Goal: Task Accomplishment & Management: Manage account settings

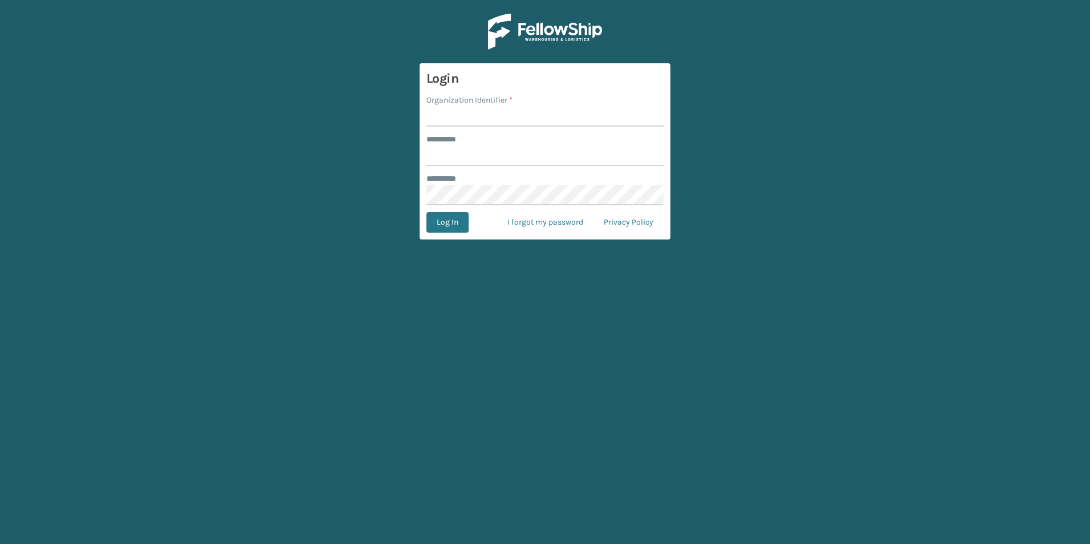
click at [483, 115] on input "Organization Identifier *" at bounding box center [544, 116] width 237 height 21
type input "superadminorganization"
type input "*********"
click at [426, 212] on button "Log In" at bounding box center [447, 222] width 42 height 21
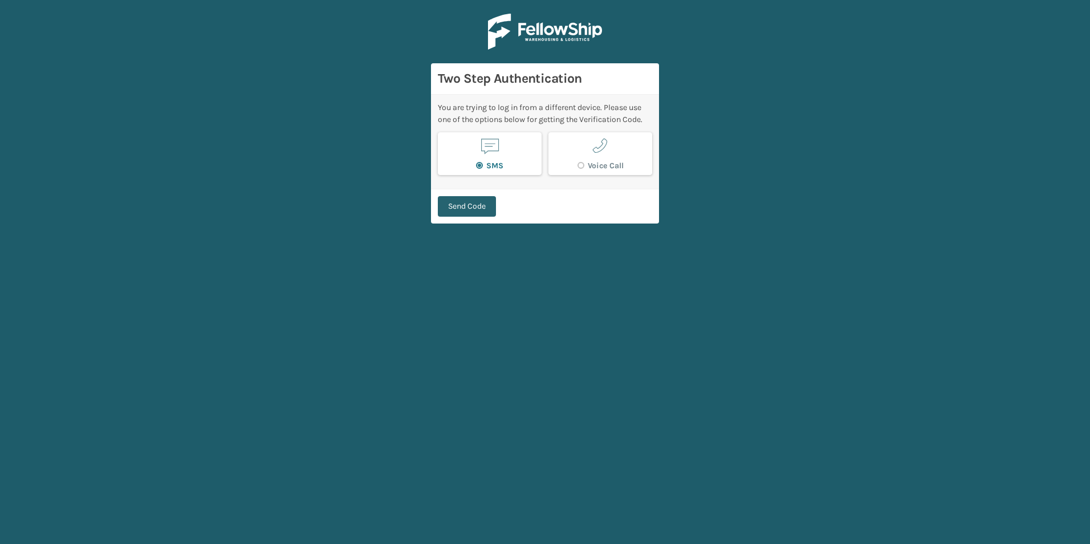
click at [480, 207] on button "Send Code" at bounding box center [467, 206] width 58 height 21
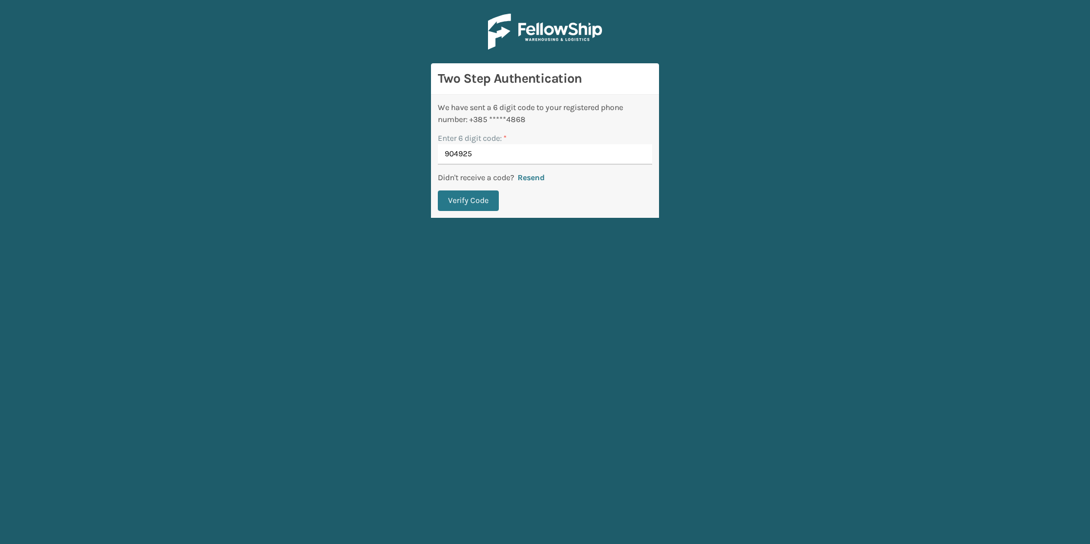
type input "904925"
click at [438, 190] on button "Verify Code" at bounding box center [468, 200] width 61 height 21
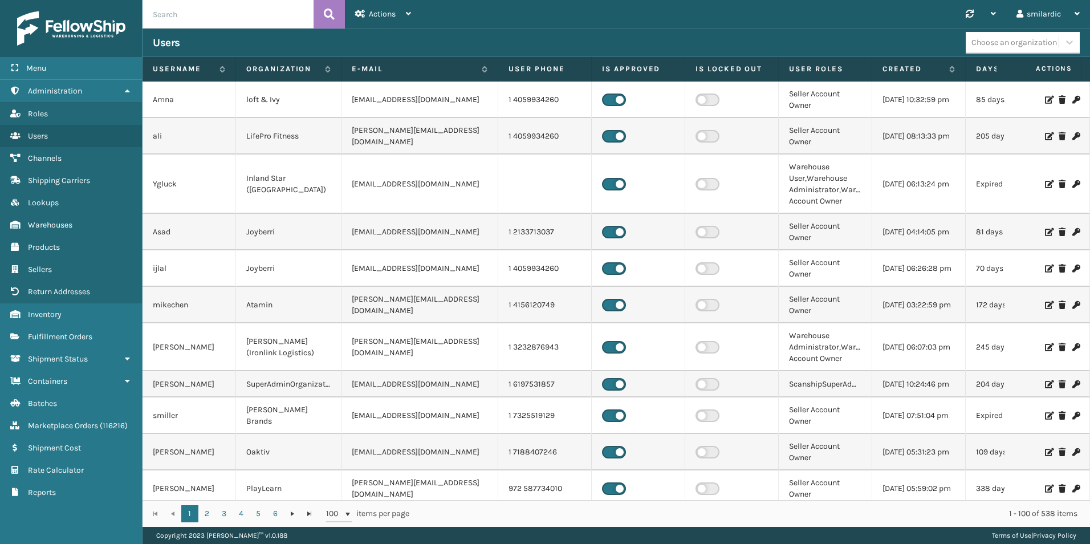
click at [248, 24] on input "text" at bounding box center [227, 14] width 171 height 28
type input "smilardic"
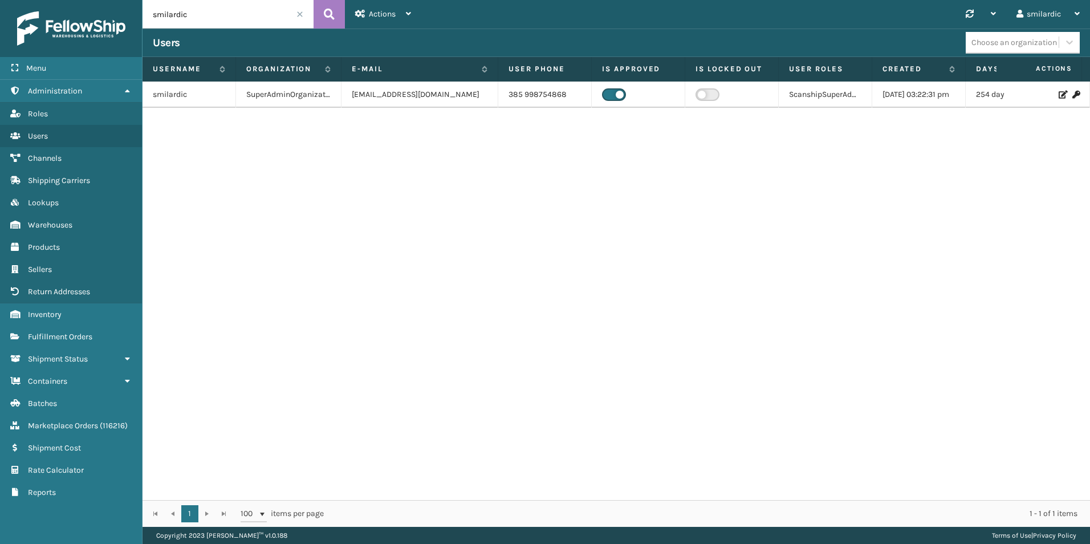
click at [682, 99] on icon at bounding box center [1061, 95] width 7 height 8
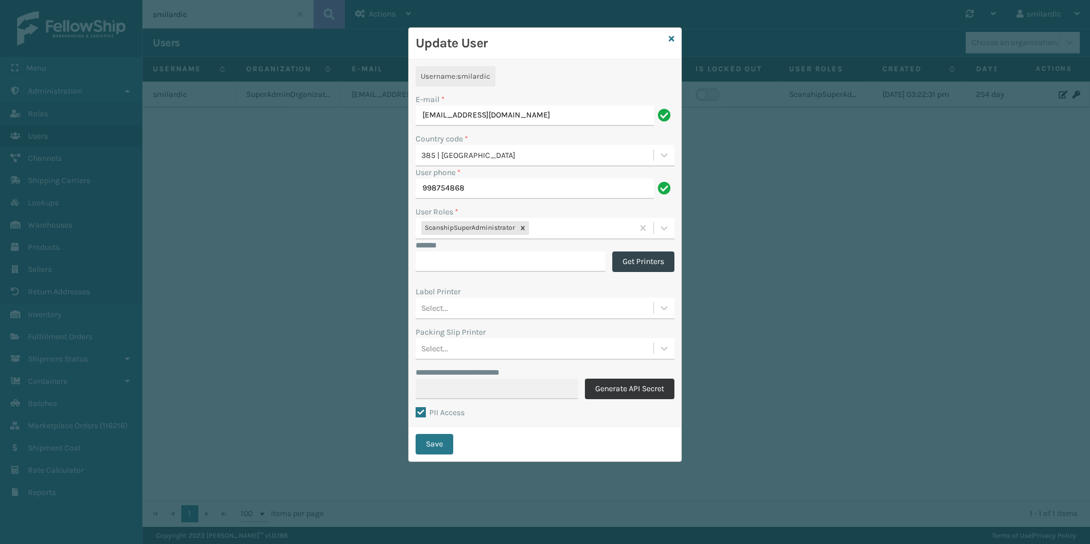
click at [616, 320] on button "Generate API Secret" at bounding box center [629, 388] width 89 height 21
type input "**********"
click at [438, 320] on button "Save" at bounding box center [434, 444] width 38 height 21
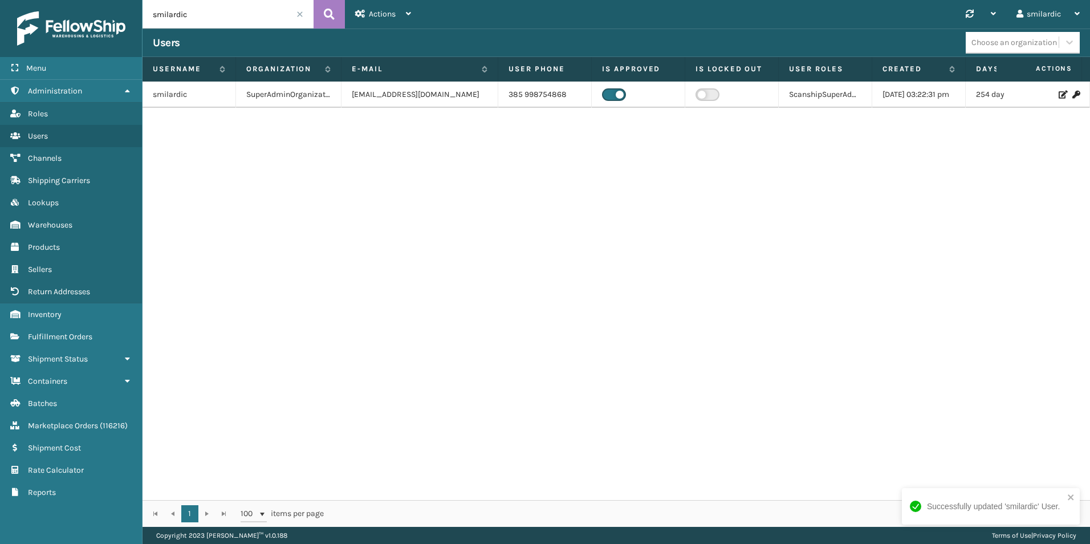
click at [682, 99] on icon at bounding box center [1061, 95] width 7 height 8
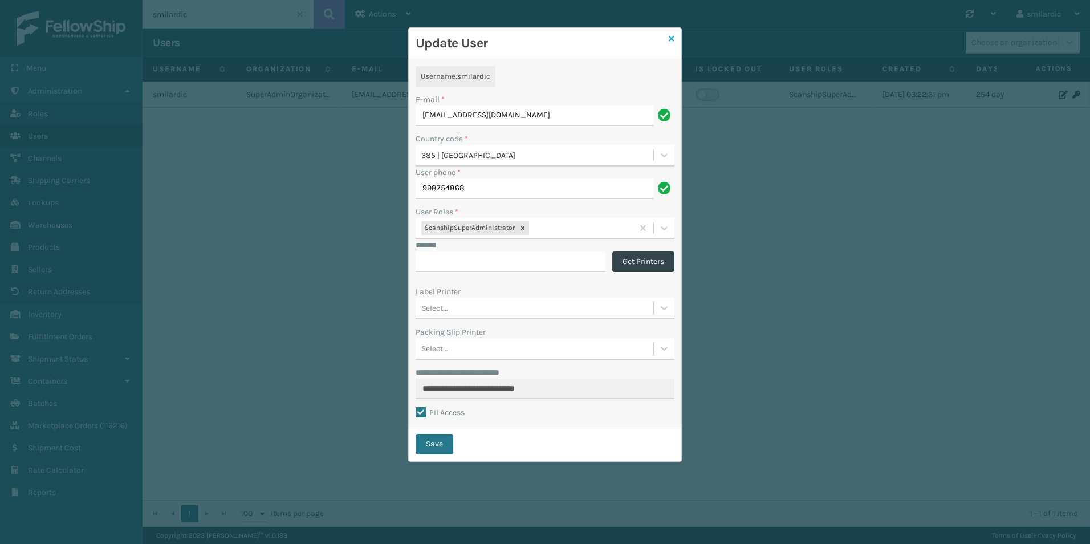
click at [672, 38] on icon at bounding box center [672, 39] width 6 height 8
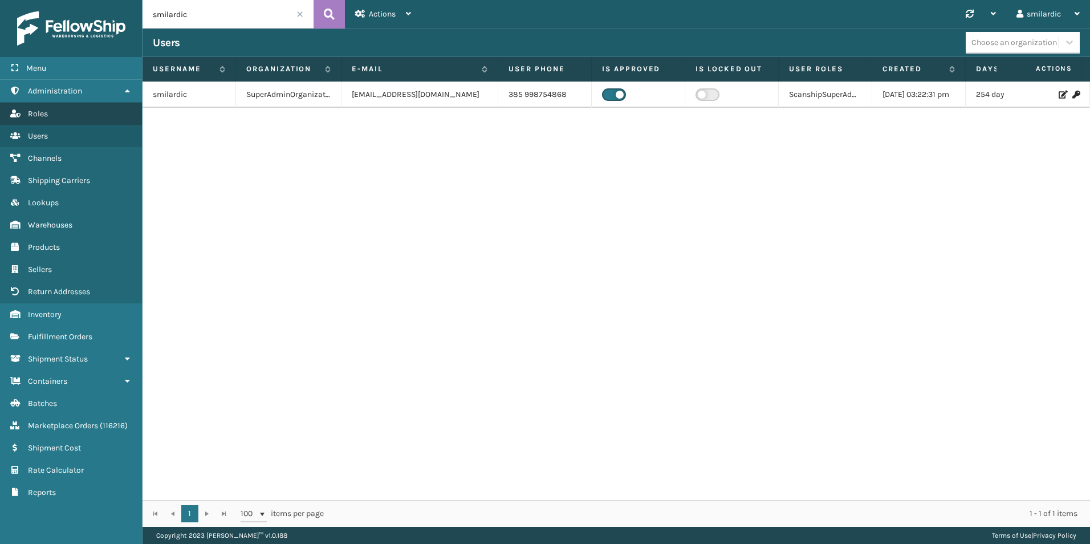
click at [55, 119] on link "Roles" at bounding box center [71, 114] width 142 height 22
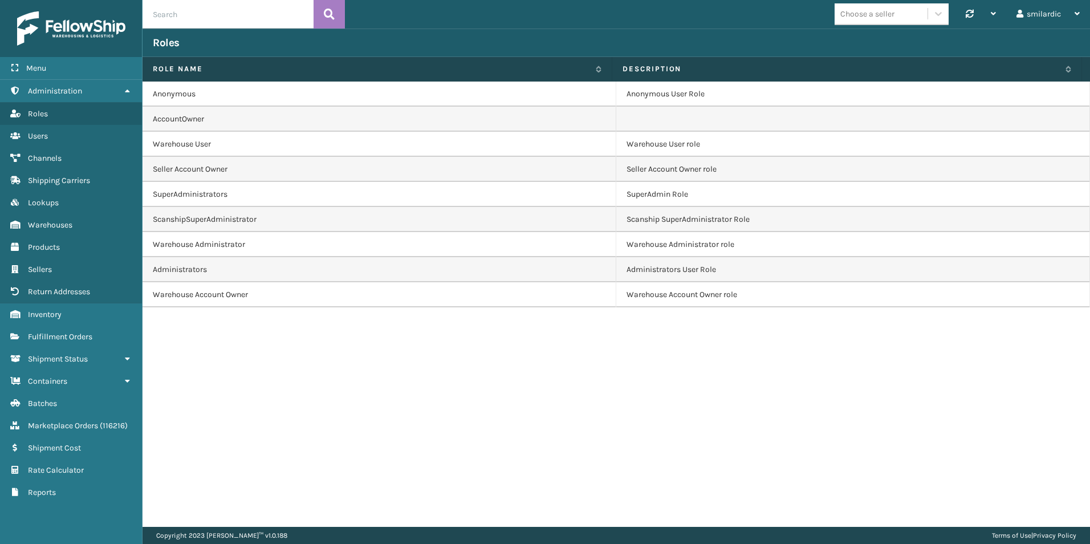
click at [232, 21] on input "text" at bounding box center [227, 14] width 171 height 28
click at [65, 141] on link "Users" at bounding box center [71, 136] width 142 height 22
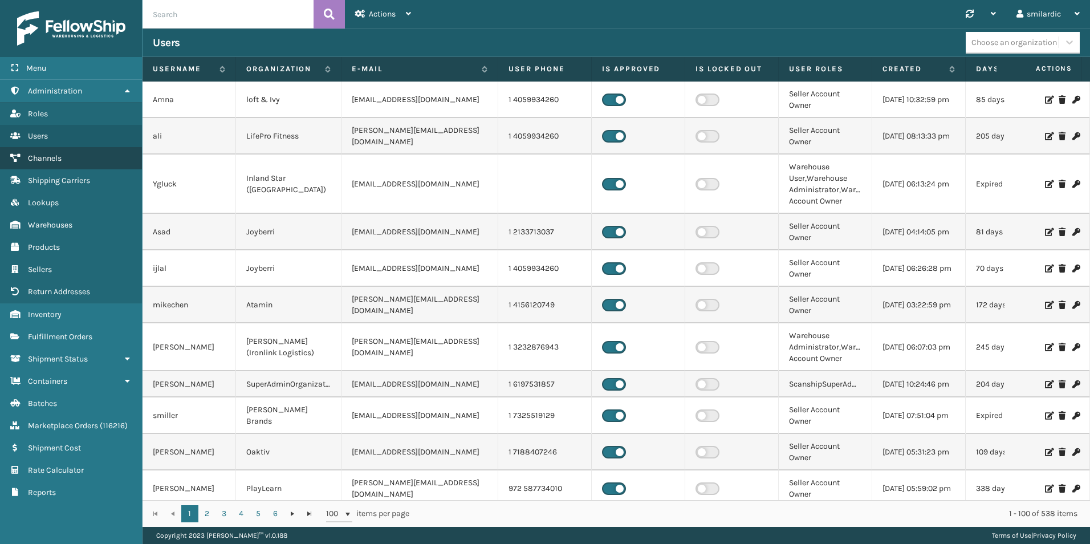
click at [68, 157] on link "Channels" at bounding box center [71, 158] width 142 height 22
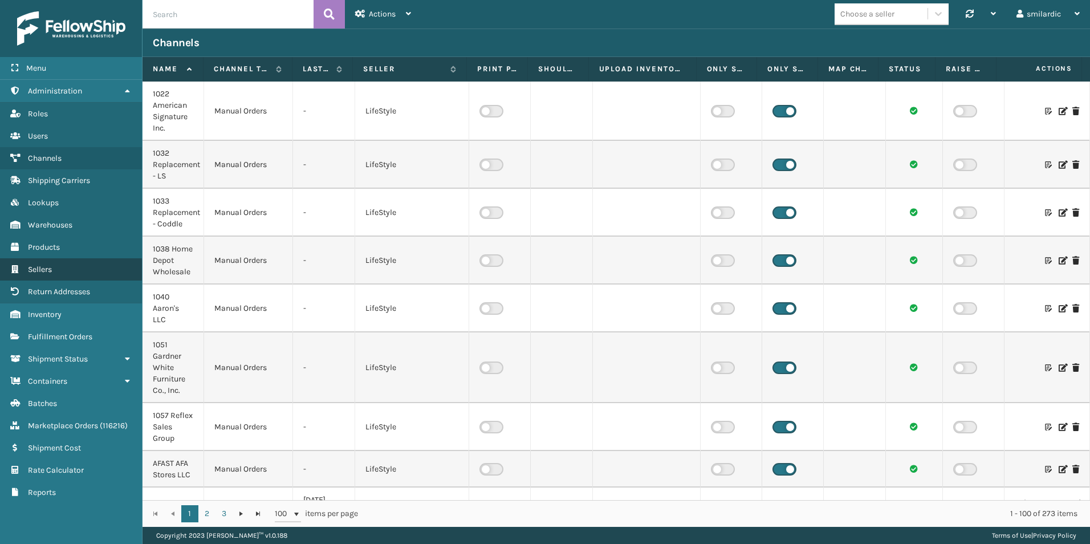
click at [88, 263] on link "Sellers" at bounding box center [71, 269] width 142 height 22
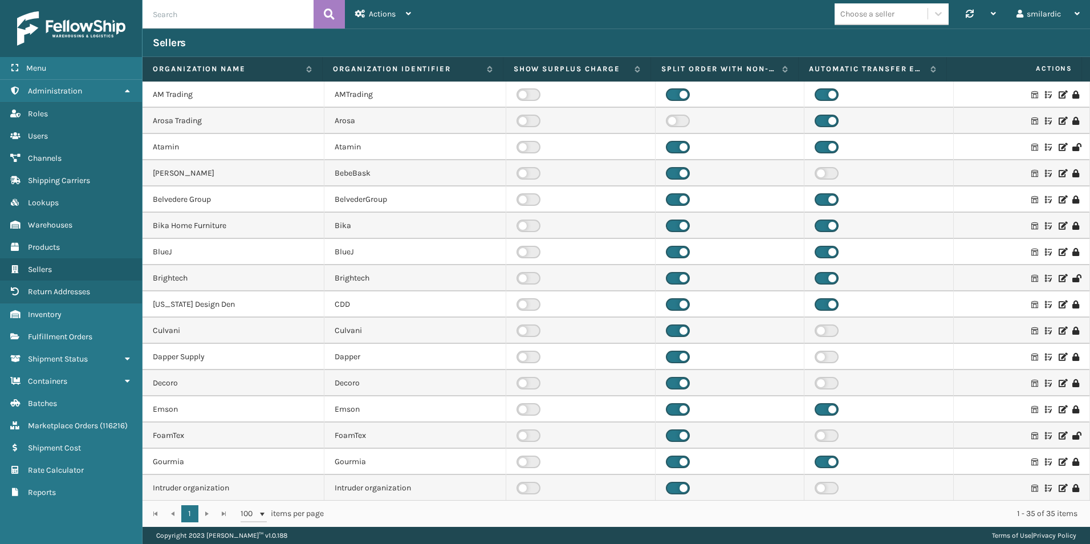
click at [210, 14] on input "text" at bounding box center [227, 14] width 171 height 28
type input "[PERSON_NAME]"
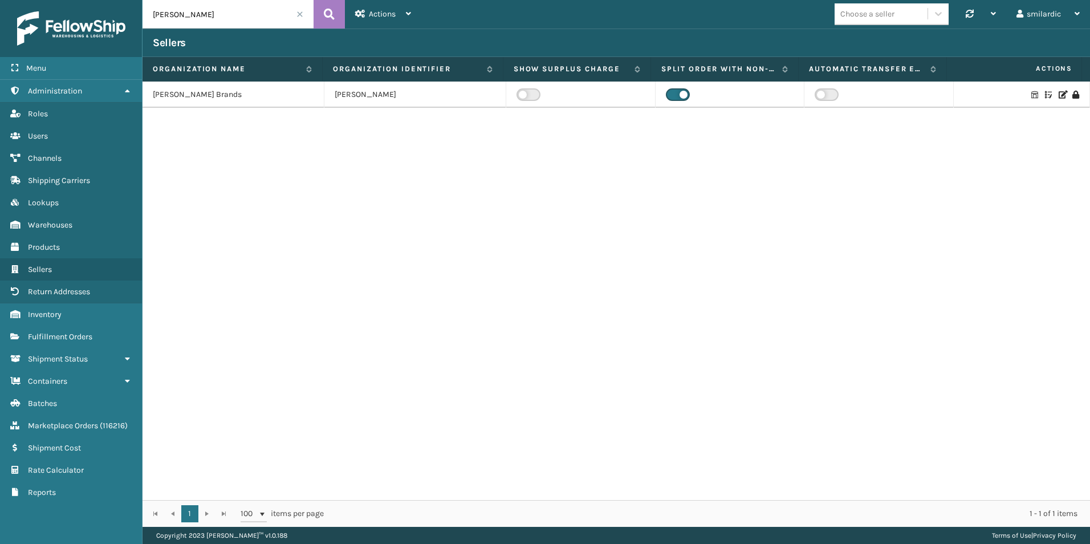
click at [682, 96] on icon at bounding box center [1061, 95] width 7 height 8
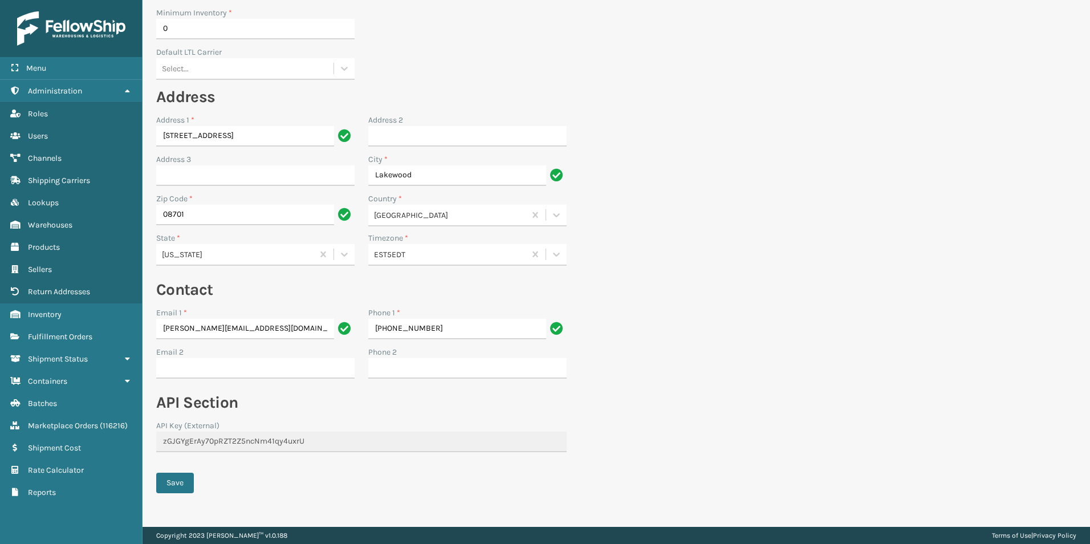
scroll to position [157, 0]
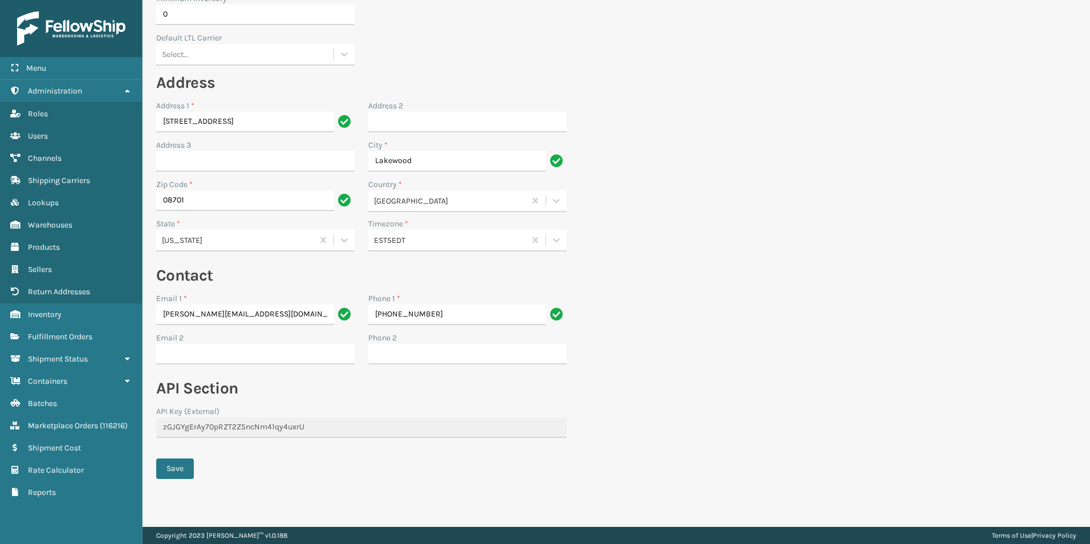
click at [682, 320] on section "Back Seller Edit seller warehouses Edit 3PL Seller credentials Name * [PERSON_N…" at bounding box center [615, 199] width 947 height 655
click at [86, 136] on link "Users" at bounding box center [71, 136] width 142 height 22
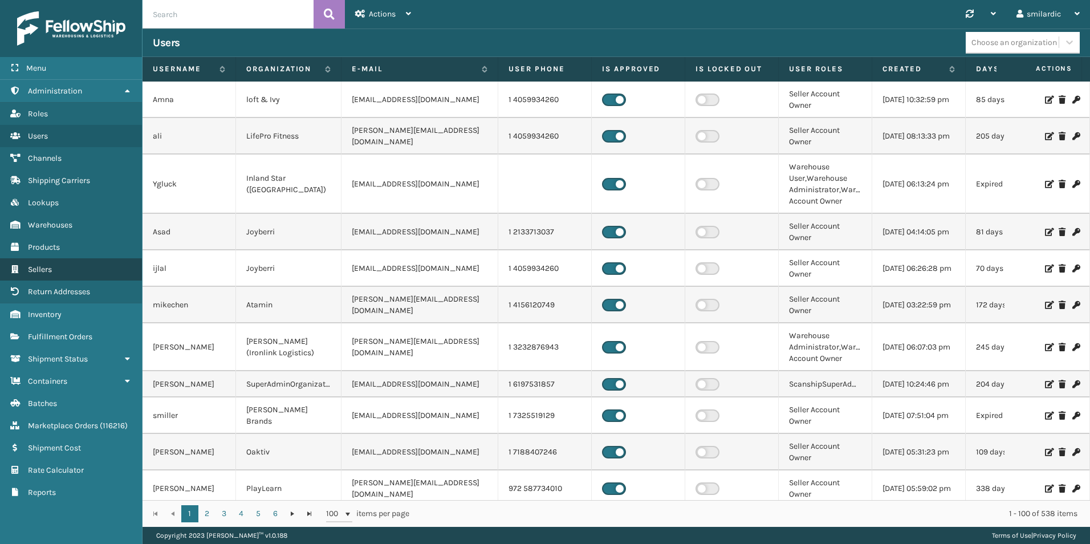
click at [70, 262] on link "Sellers" at bounding box center [71, 269] width 142 height 22
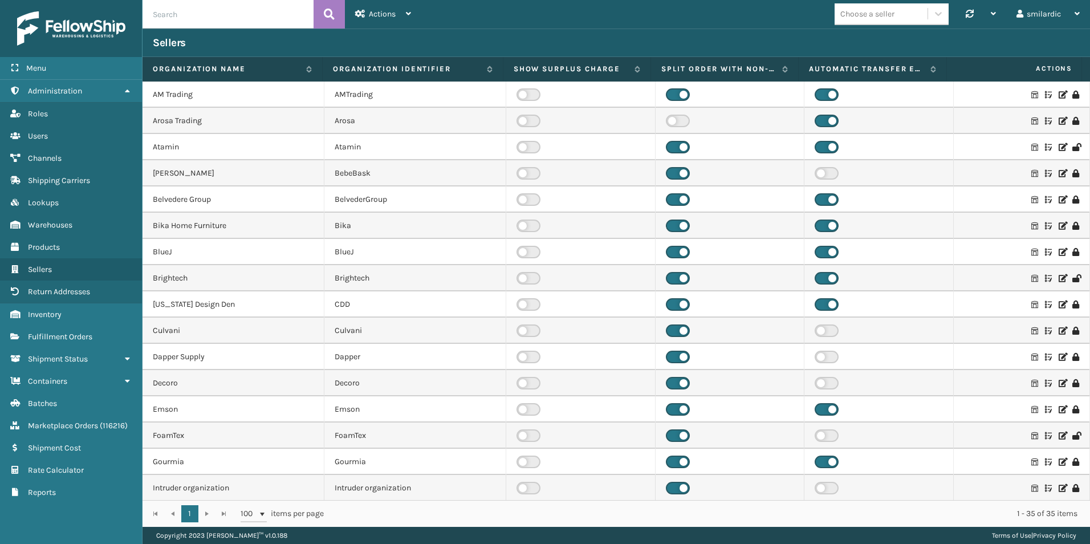
click at [237, 15] on input "text" at bounding box center [227, 14] width 171 height 28
type input "[PERSON_NAME]"
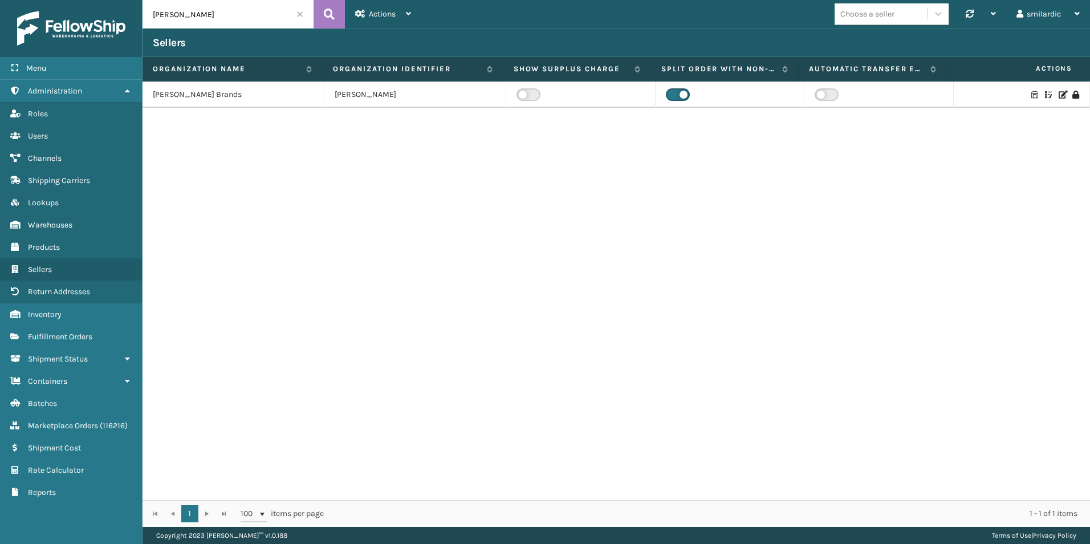
click at [682, 93] on icon at bounding box center [1061, 95] width 7 height 8
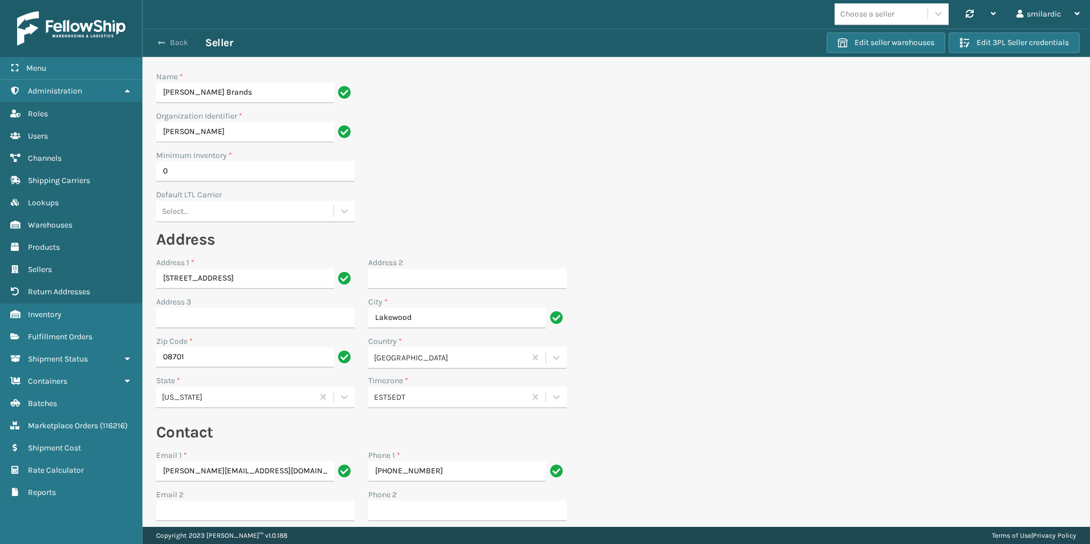
click at [157, 40] on button "Back" at bounding box center [179, 43] width 52 height 10
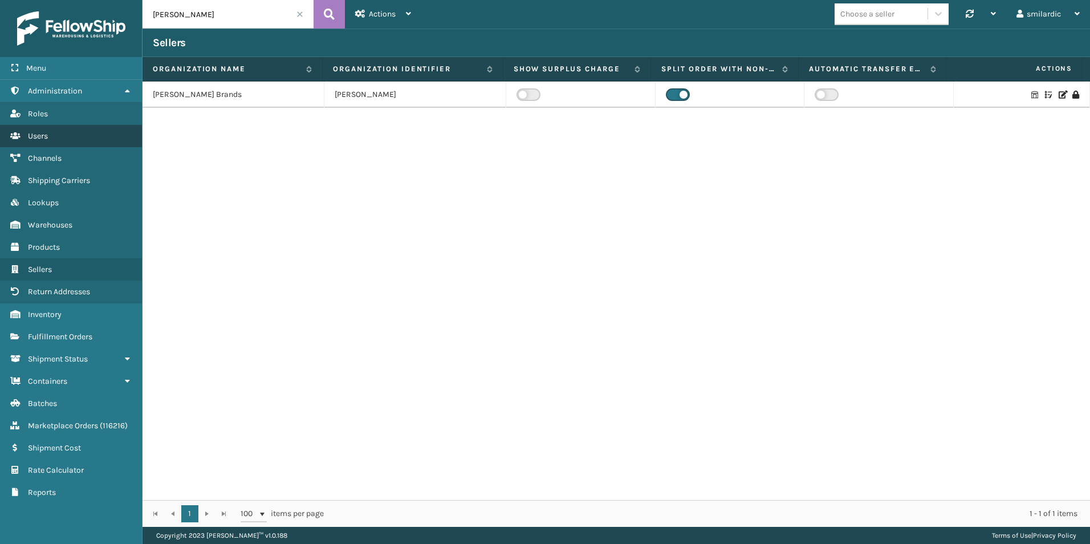
click at [63, 137] on link "Users" at bounding box center [71, 136] width 142 height 22
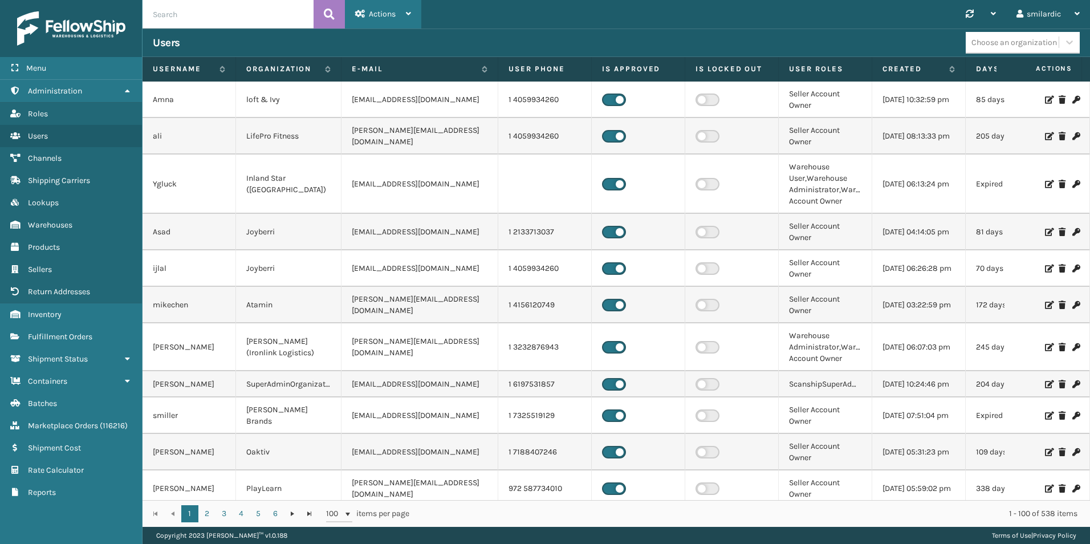
click at [393, 17] on span "Actions" at bounding box center [382, 14] width 27 height 10
click at [397, 42] on button "New User" at bounding box center [421, 44] width 153 height 30
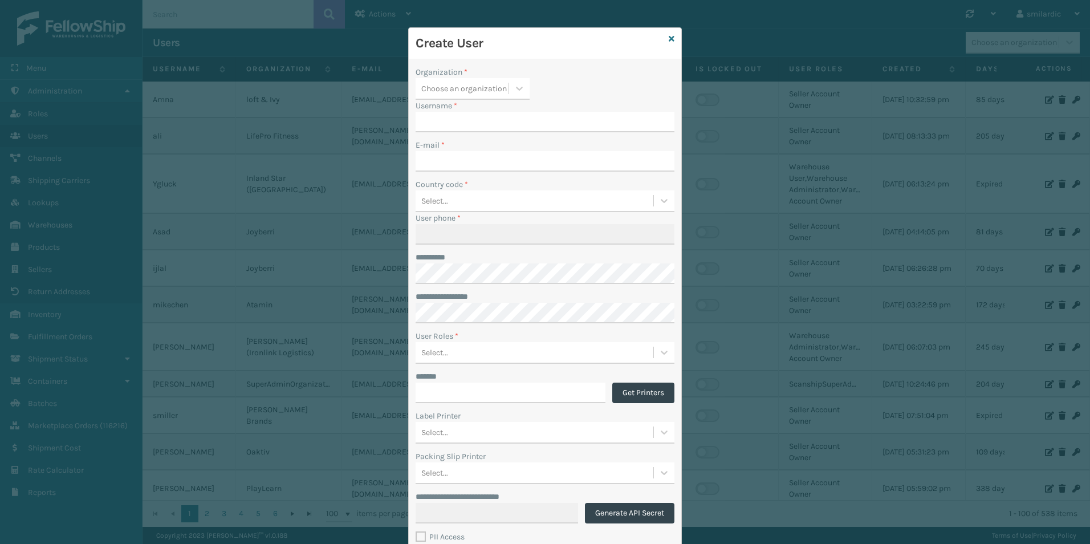
click at [464, 82] on div "Choose an organization" at bounding box center [461, 88] width 93 height 19
type input "[PERSON_NAME]"
click at [475, 92] on div "Jacksonville [PERSON_NAME]" at bounding box center [465, 89] width 88 height 12
type input "milli"
click at [474, 127] on input "Username *" at bounding box center [544, 122] width 259 height 21
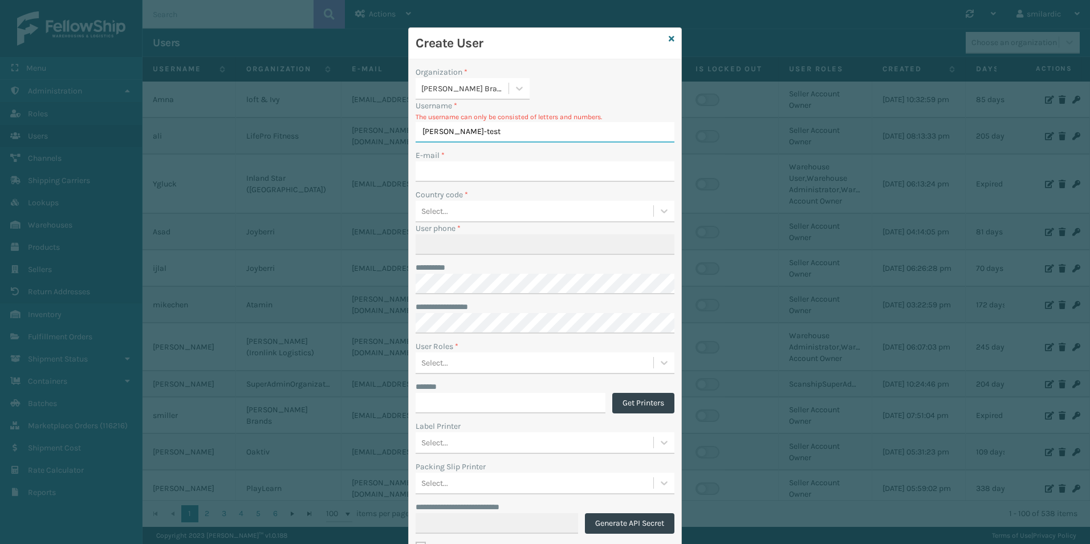
drag, startPoint x: 485, startPoint y: 135, endPoint x: 462, endPoint y: 136, distance: 23.4
click at [462, 136] on input "[PERSON_NAME]-test" at bounding box center [544, 132] width 259 height 21
click at [502, 135] on input "[PERSON_NAME]-test" at bounding box center [544, 132] width 259 height 21
type input "[PERSON_NAME]-test"
click at [669, 37] on icon at bounding box center [672, 39] width 6 height 8
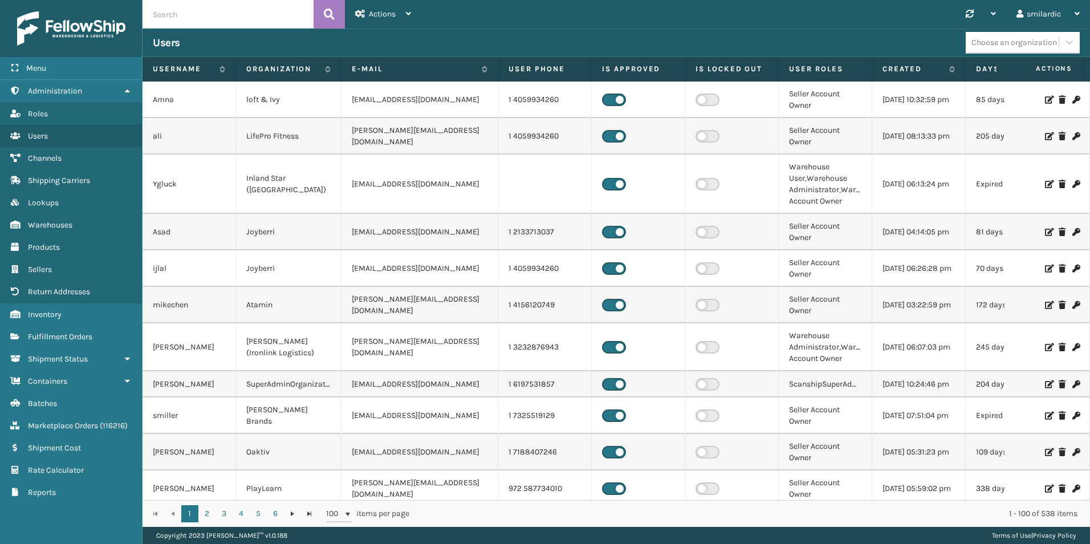
click at [198, 17] on input "text" at bounding box center [227, 14] width 171 height 28
type input "marin"
click at [324, 16] on icon at bounding box center [329, 14] width 11 height 17
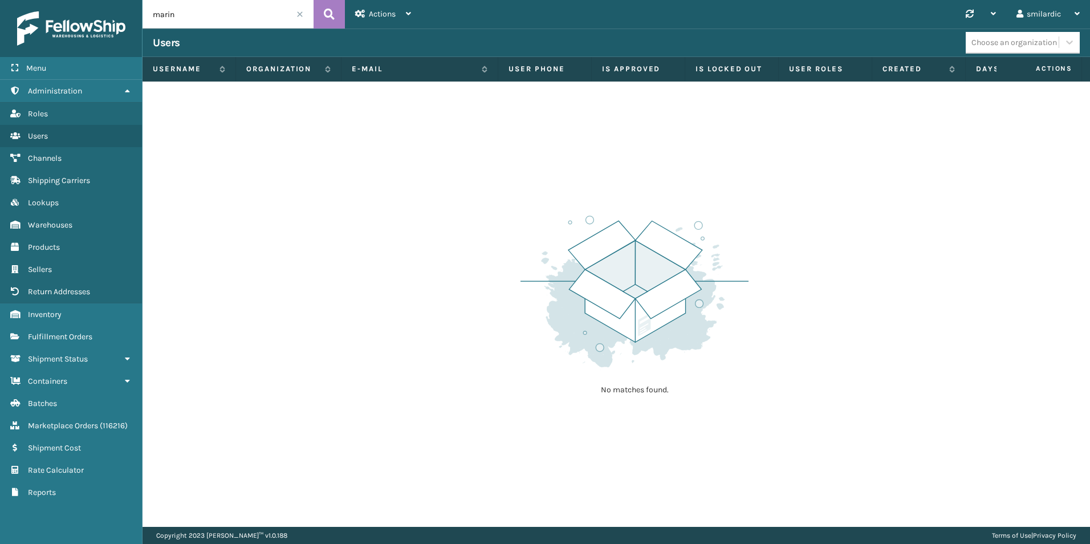
click at [298, 12] on span at bounding box center [299, 14] width 7 height 7
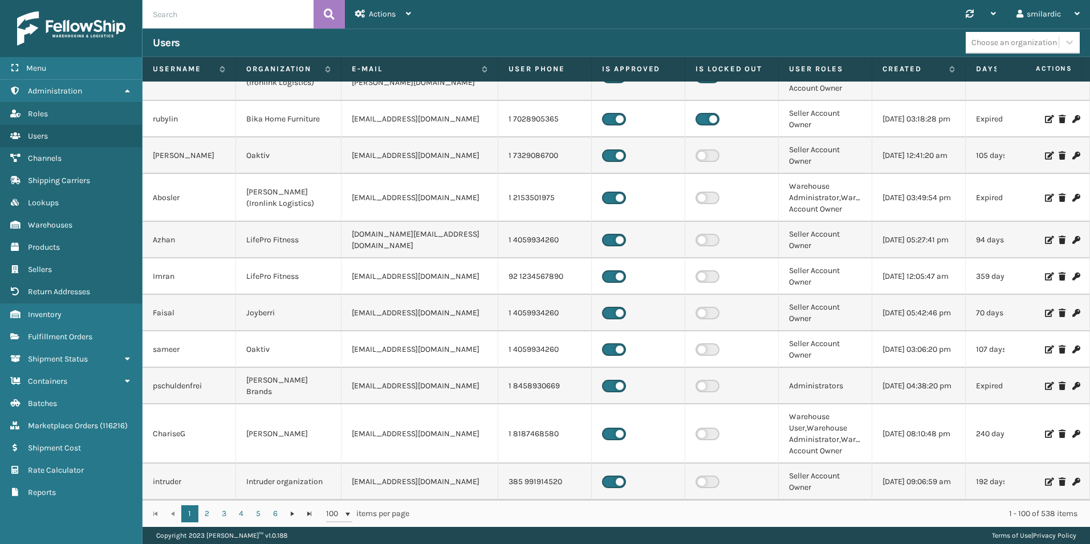
scroll to position [3477, 0]
click at [682, 45] on div "Choose an organization" at bounding box center [1013, 42] width 85 height 12
type input "mill"
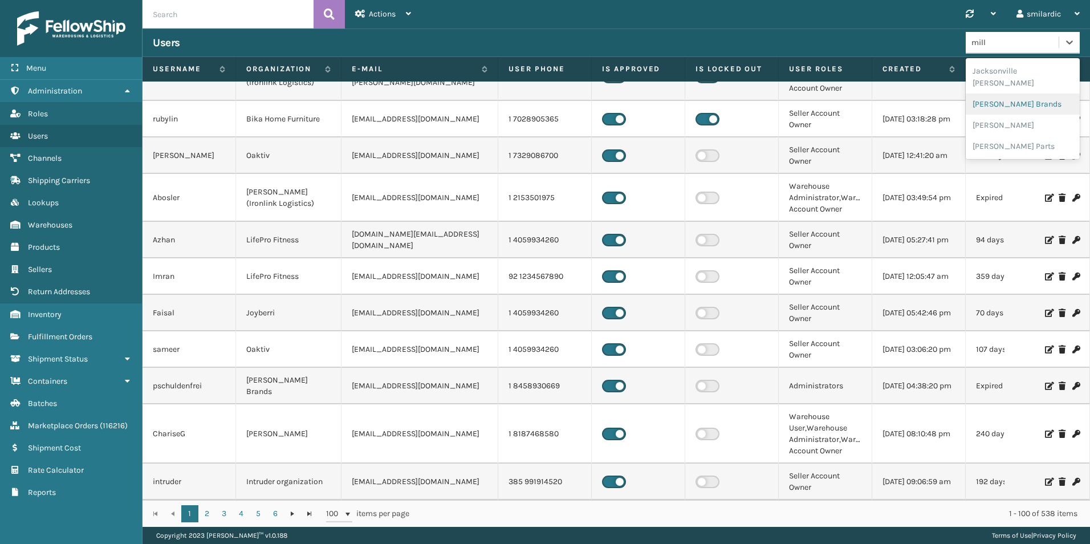
click at [682, 96] on div "[PERSON_NAME] Brands" at bounding box center [1022, 103] width 114 height 21
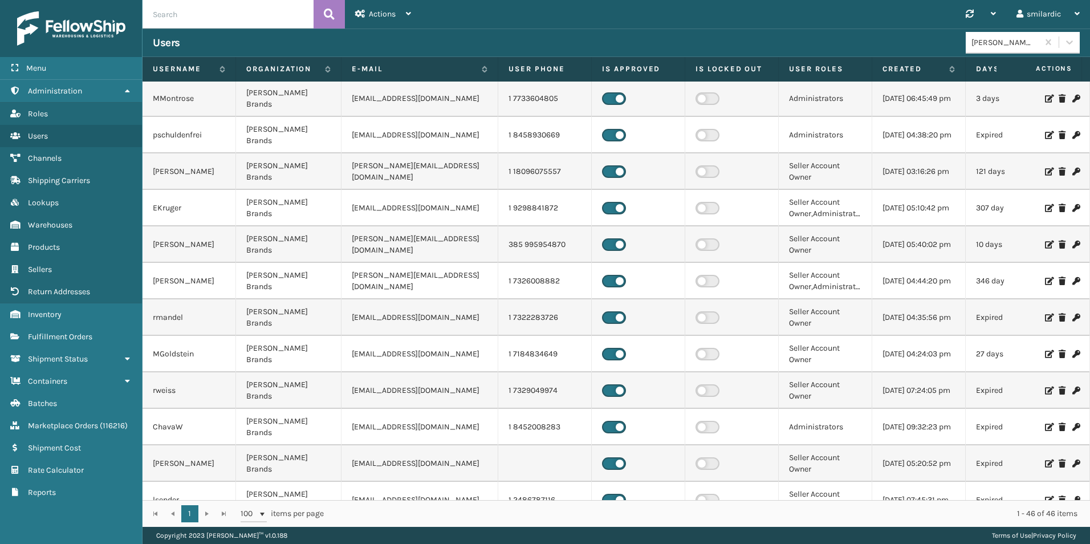
scroll to position [0, 0]
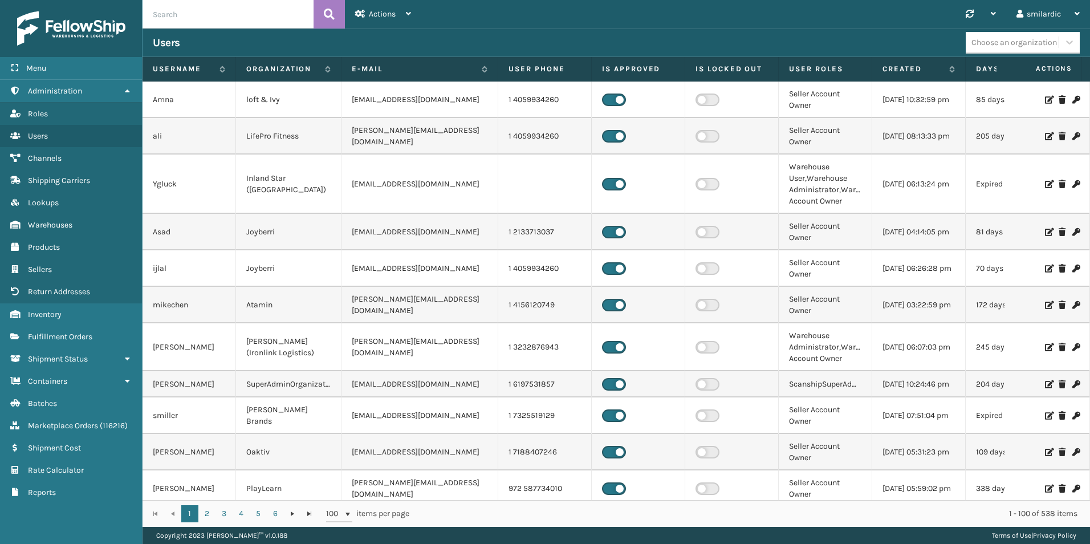
click at [227, 18] on input "text" at bounding box center [227, 14] width 171 height 28
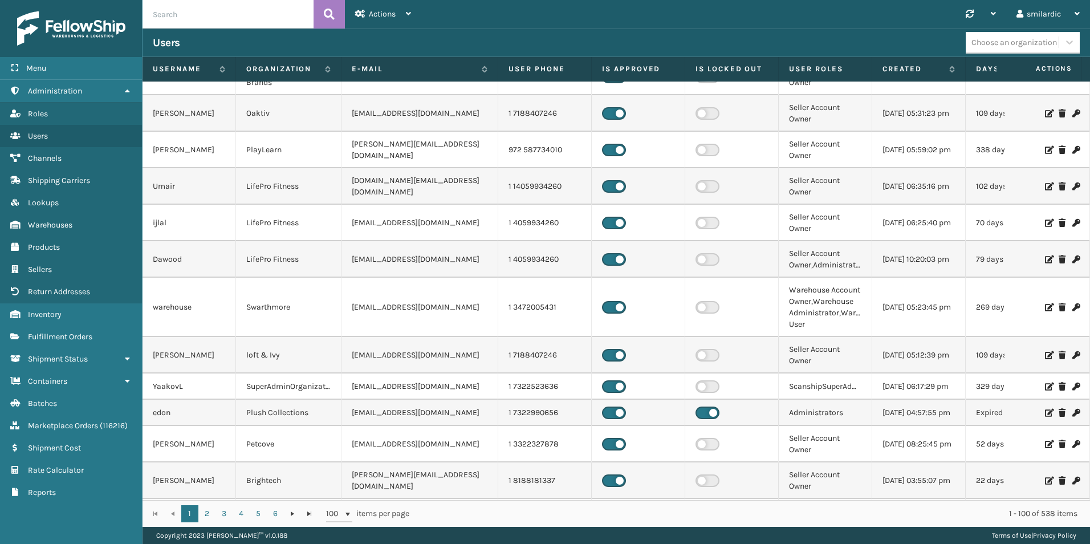
scroll to position [342, 0]
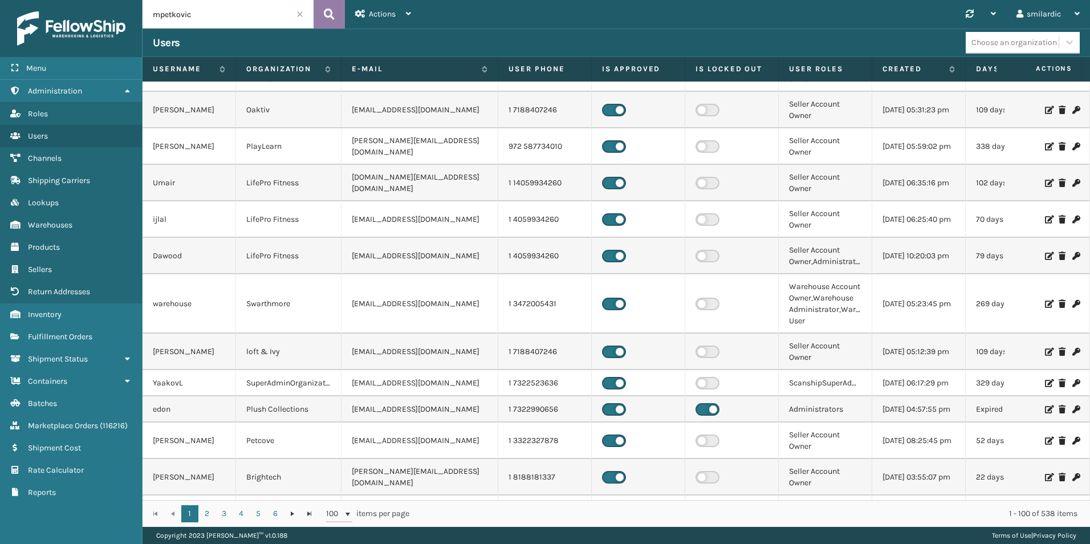
type input "mpetkovic"
click at [336, 15] on button at bounding box center [328, 14] width 31 height 28
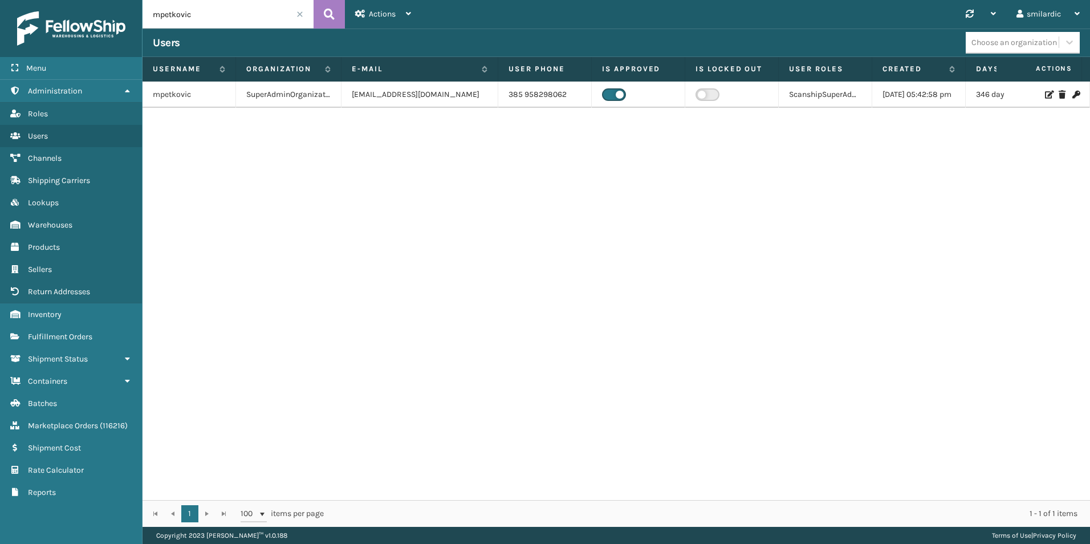
click at [299, 17] on span at bounding box center [299, 14] width 7 height 7
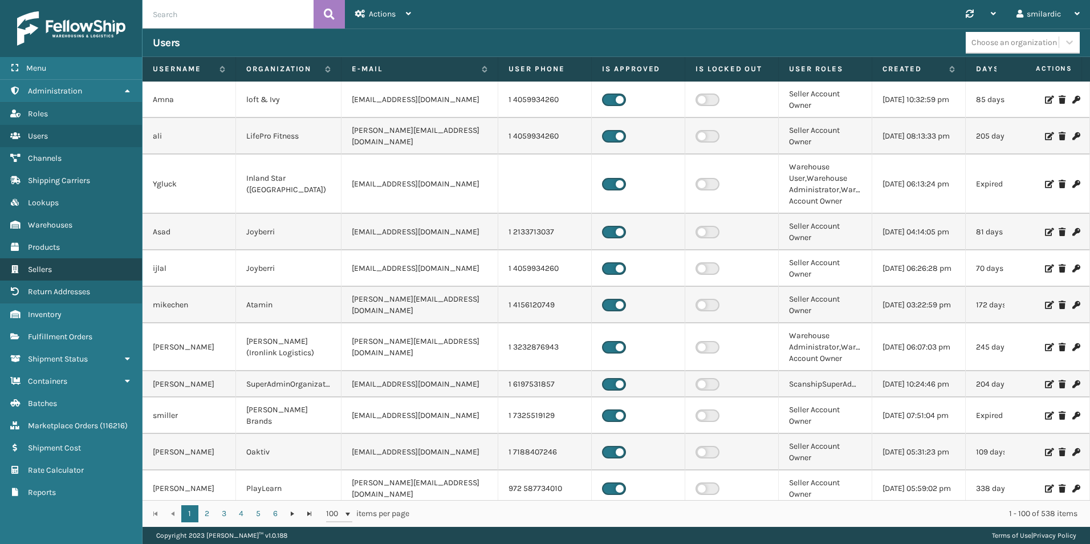
click at [75, 268] on link "Sellers" at bounding box center [71, 269] width 142 height 22
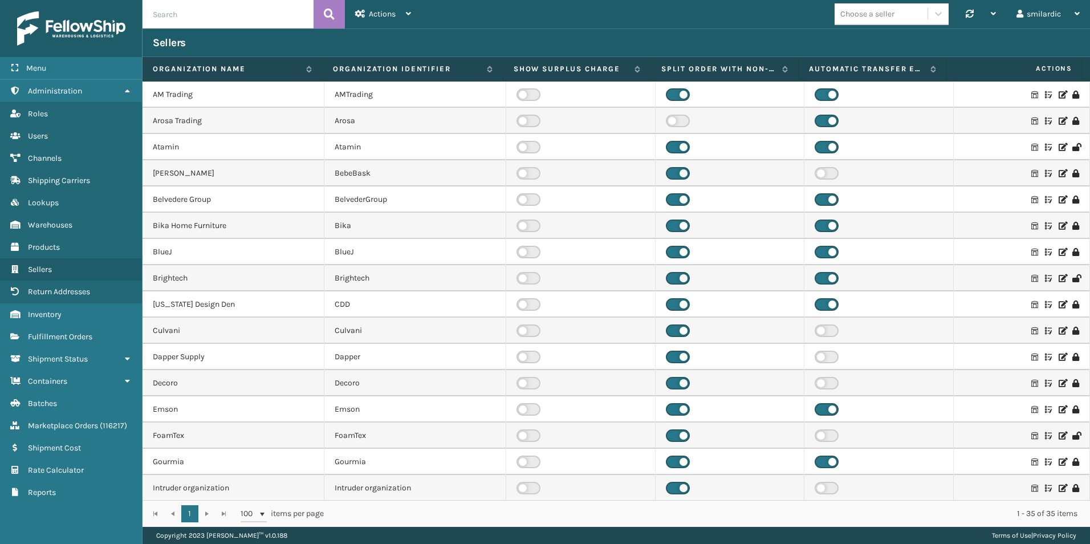
click at [226, 11] on input "text" at bounding box center [227, 14] width 171 height 28
type input "superadmin"
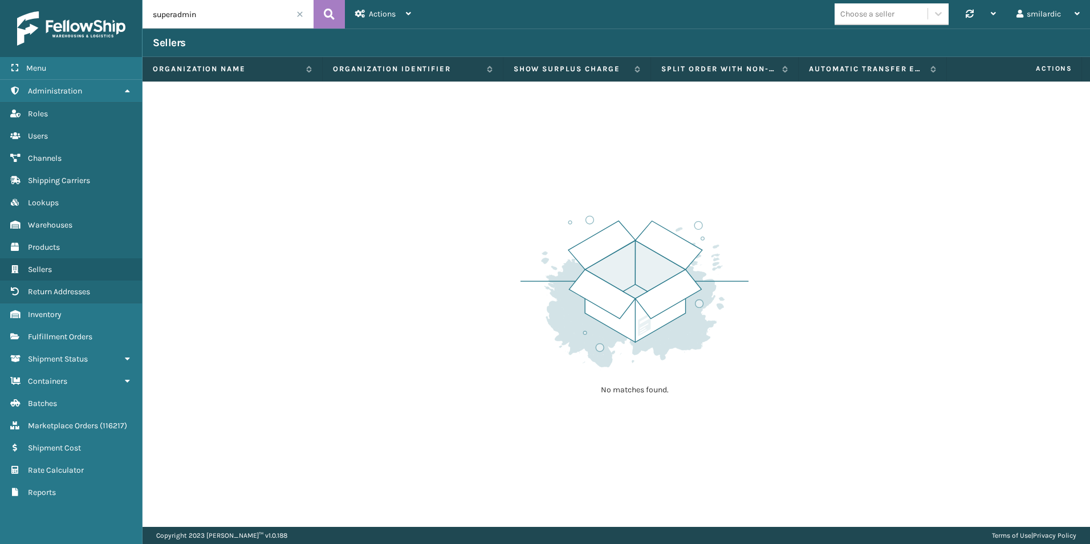
drag, startPoint x: 241, startPoint y: 15, endPoint x: 58, endPoint y: 13, distance: 182.4
click at [78, 0] on div "Menu Administration Roles Users Channels Shipping Carriers Lookups Warehouses P…" at bounding box center [545, 0] width 1090 height 0
click at [298, 13] on span at bounding box center [299, 14] width 7 height 7
